Goal: Task Accomplishment & Management: Manage account settings

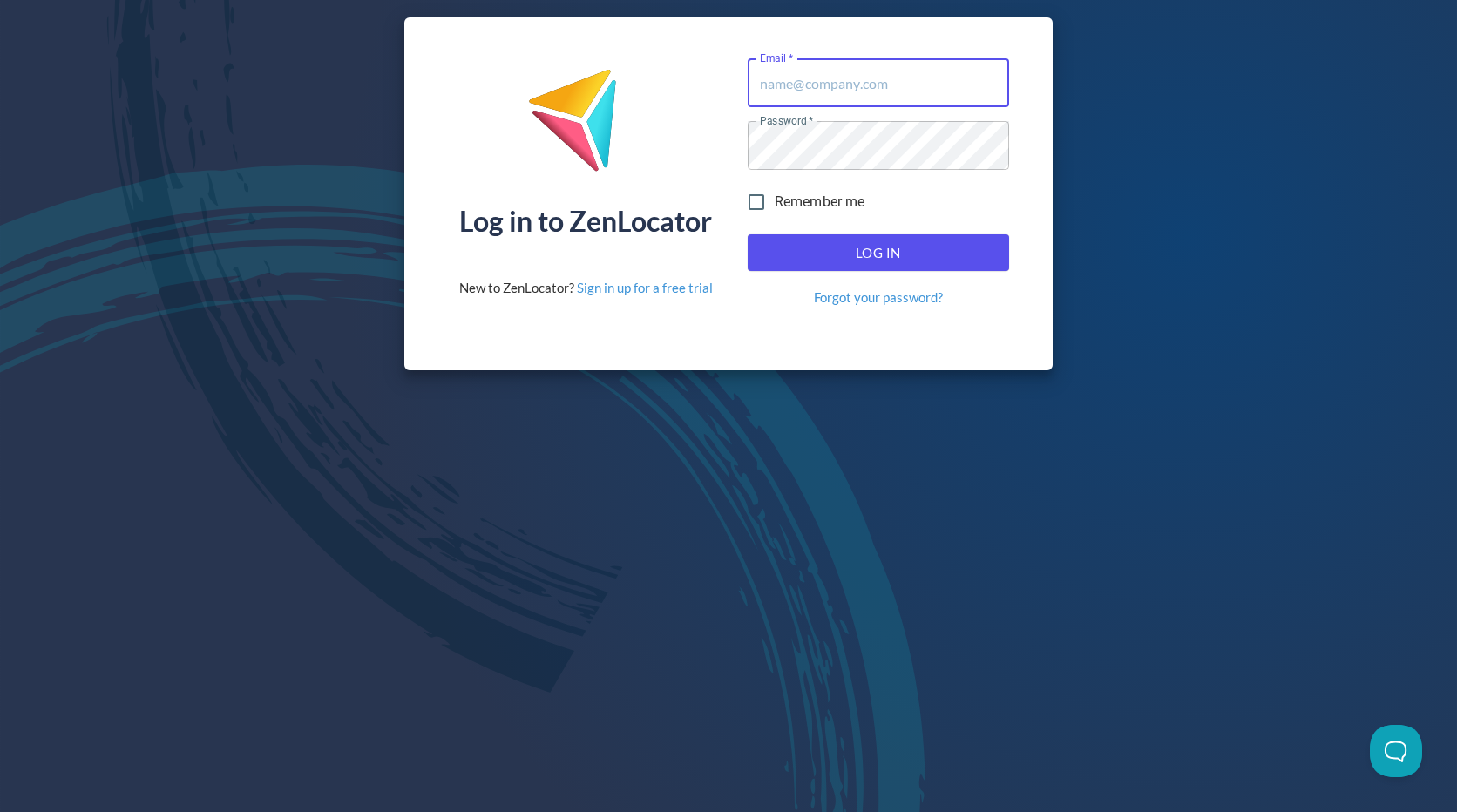
type input "[EMAIL_ADDRESS][DOMAIN_NAME]"
click at [928, 247] on span "Log In" at bounding box center [878, 253] width 223 height 23
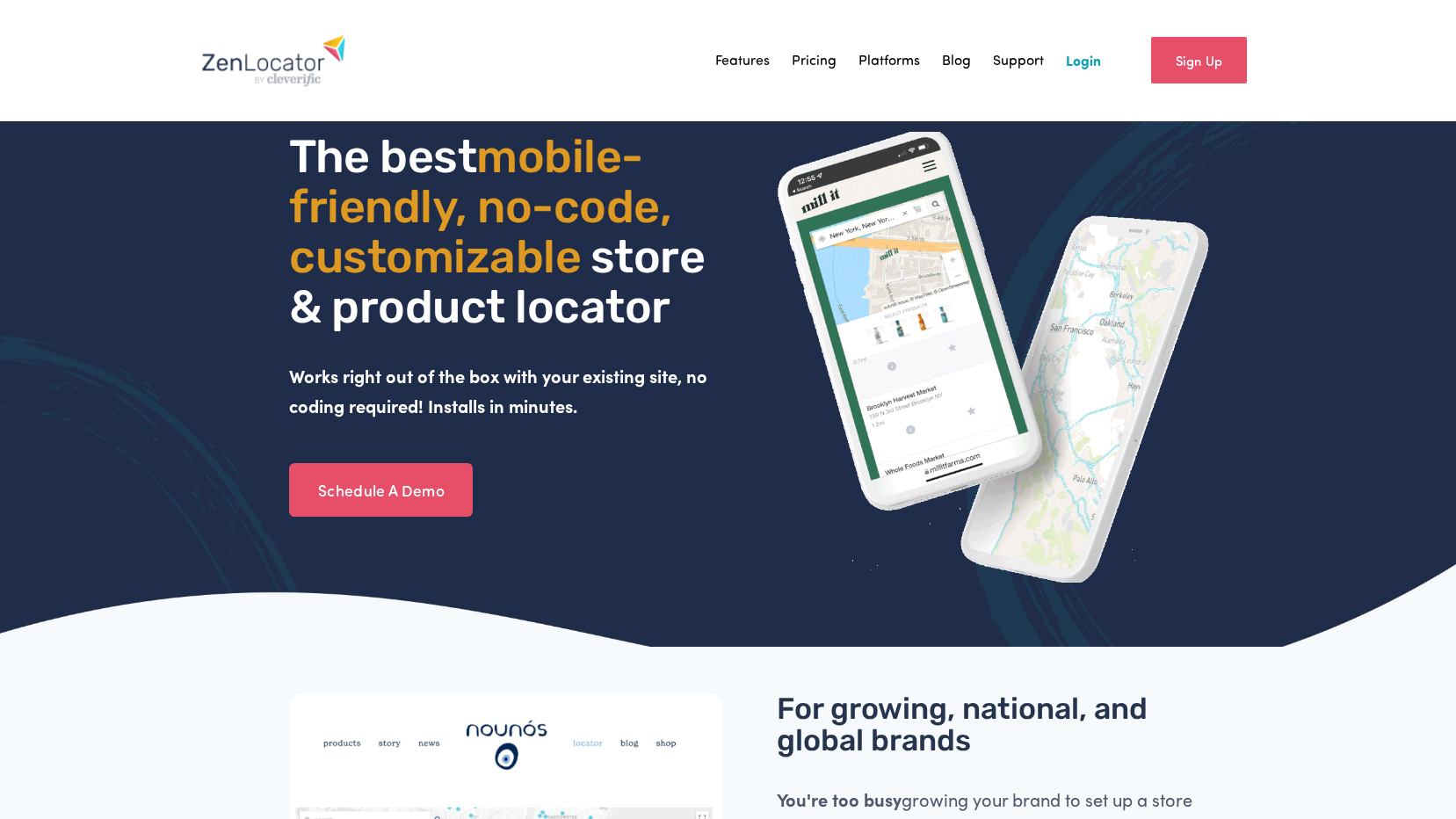
click at [1187, 66] on link "Sign Up" at bounding box center [1199, 60] width 96 height 47
click at [1067, 63] on link "Login" at bounding box center [1083, 61] width 35 height 27
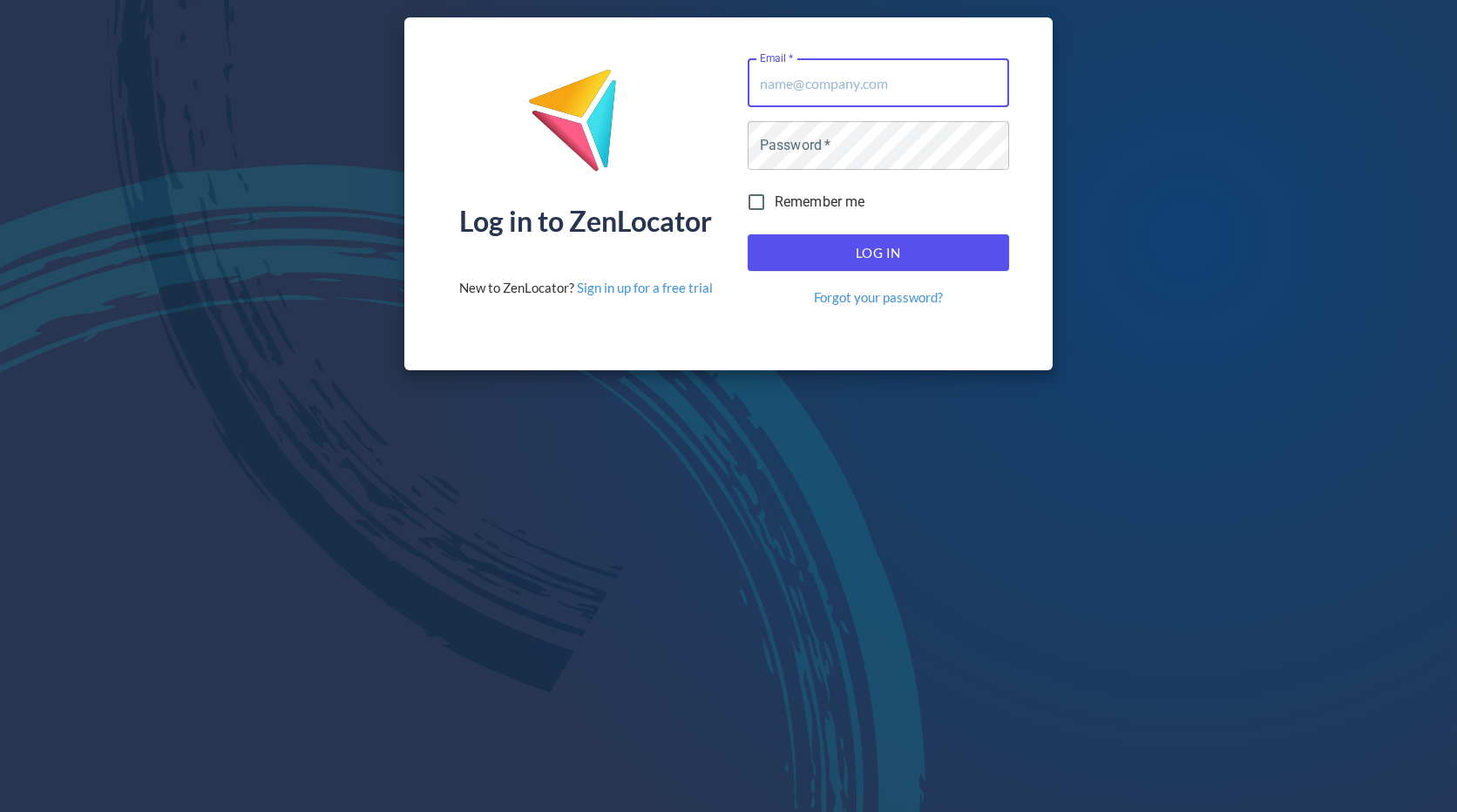
type input "[EMAIL_ADDRESS][DOMAIN_NAME]"
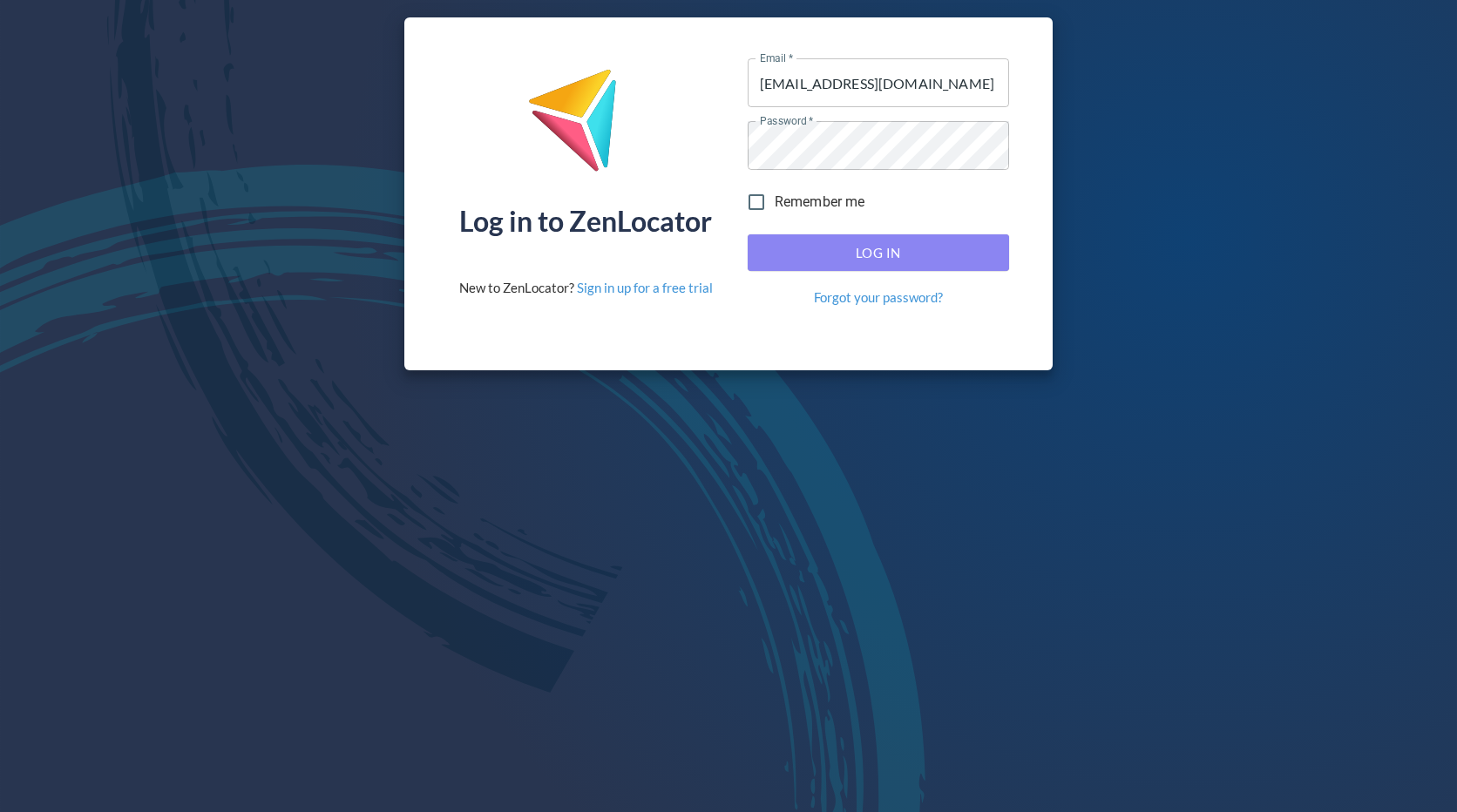
click at [856, 254] on span "Log In" at bounding box center [878, 253] width 223 height 23
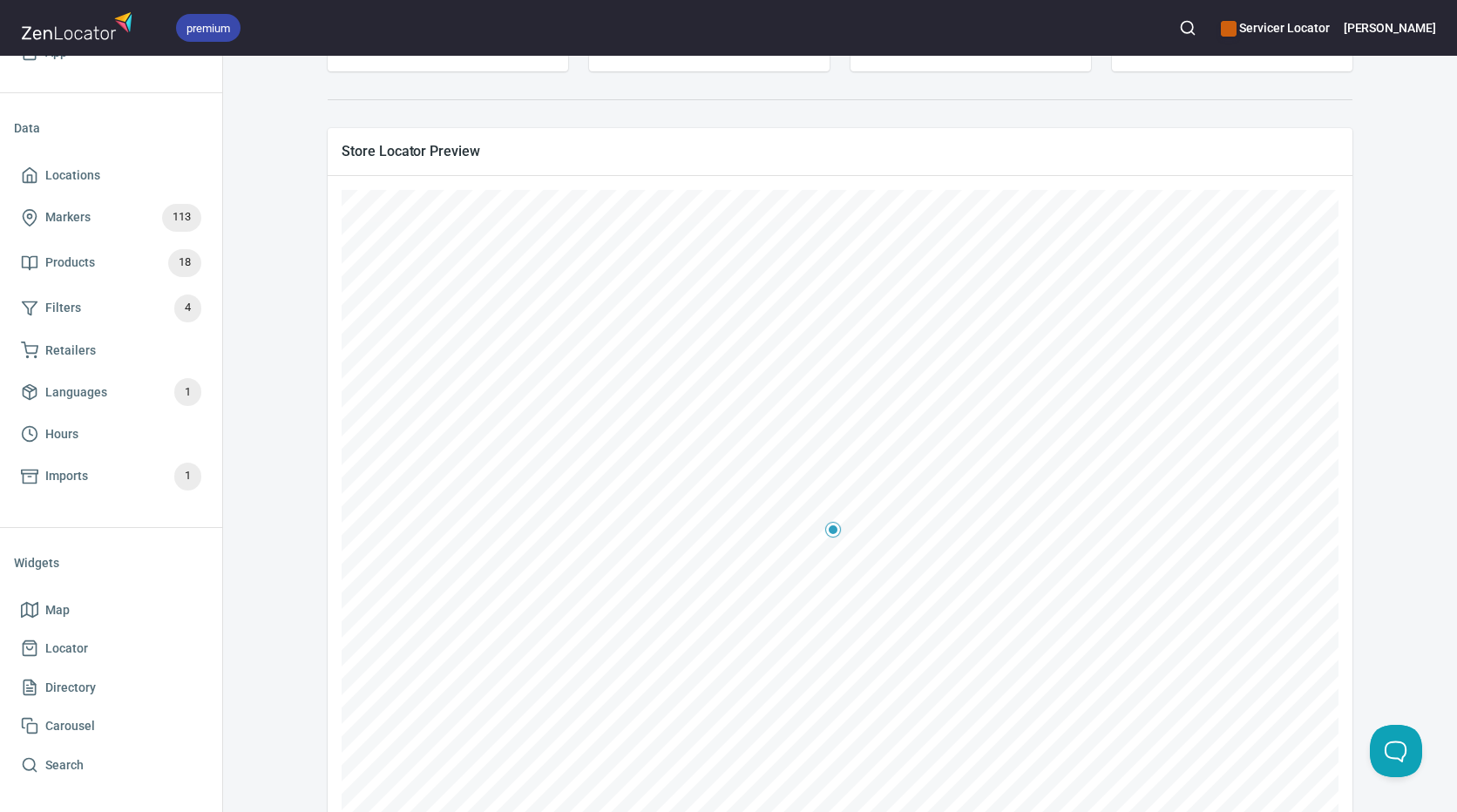
scroll to position [277, 0]
